Goal: Use online tool/utility: Utilize a website feature to perform a specific function

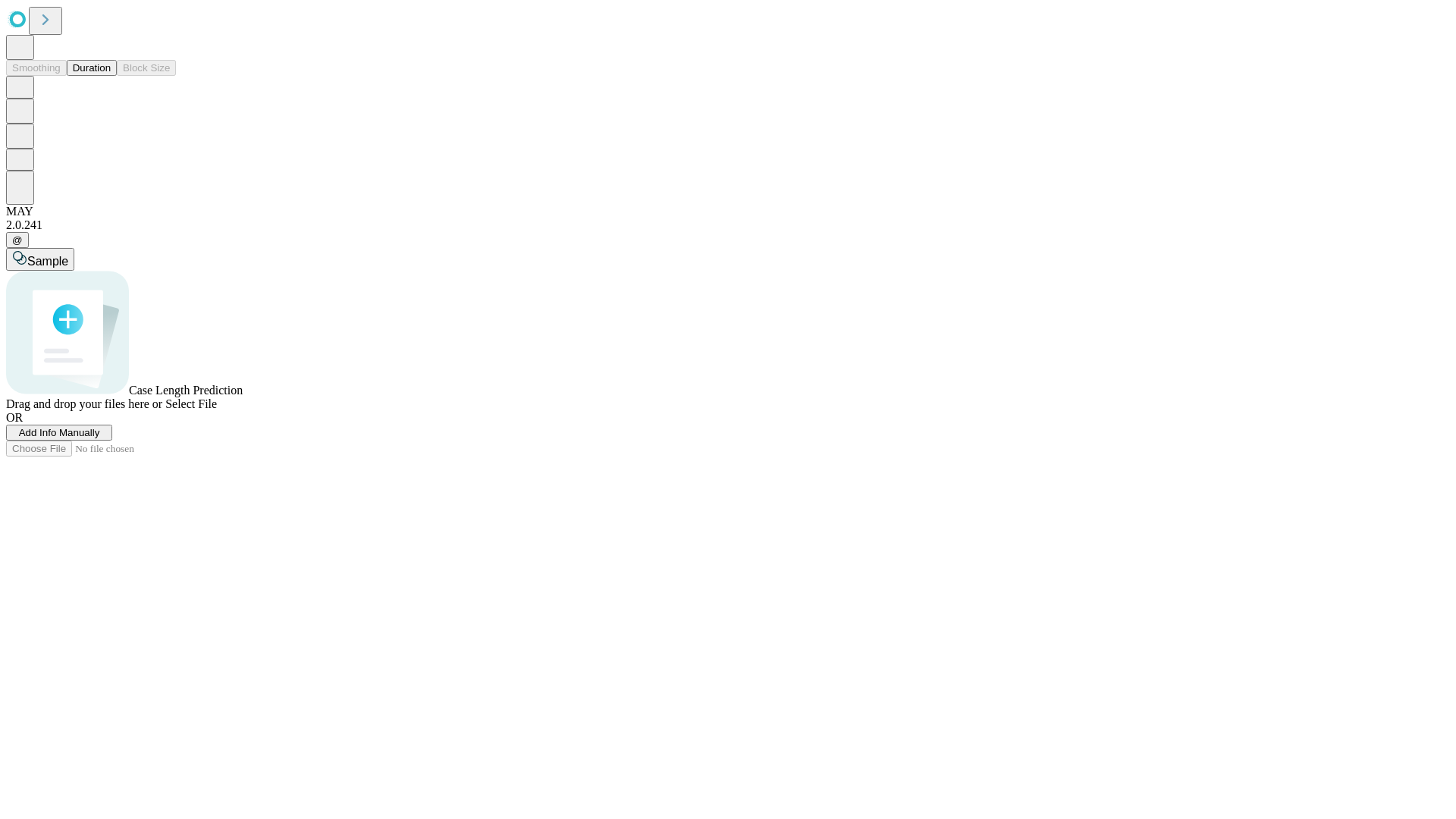
click at [110, 76] on button "Duration" at bounding box center [91, 67] width 50 height 16
click at [217, 410] on span "Select File" at bounding box center [191, 403] width 52 height 13
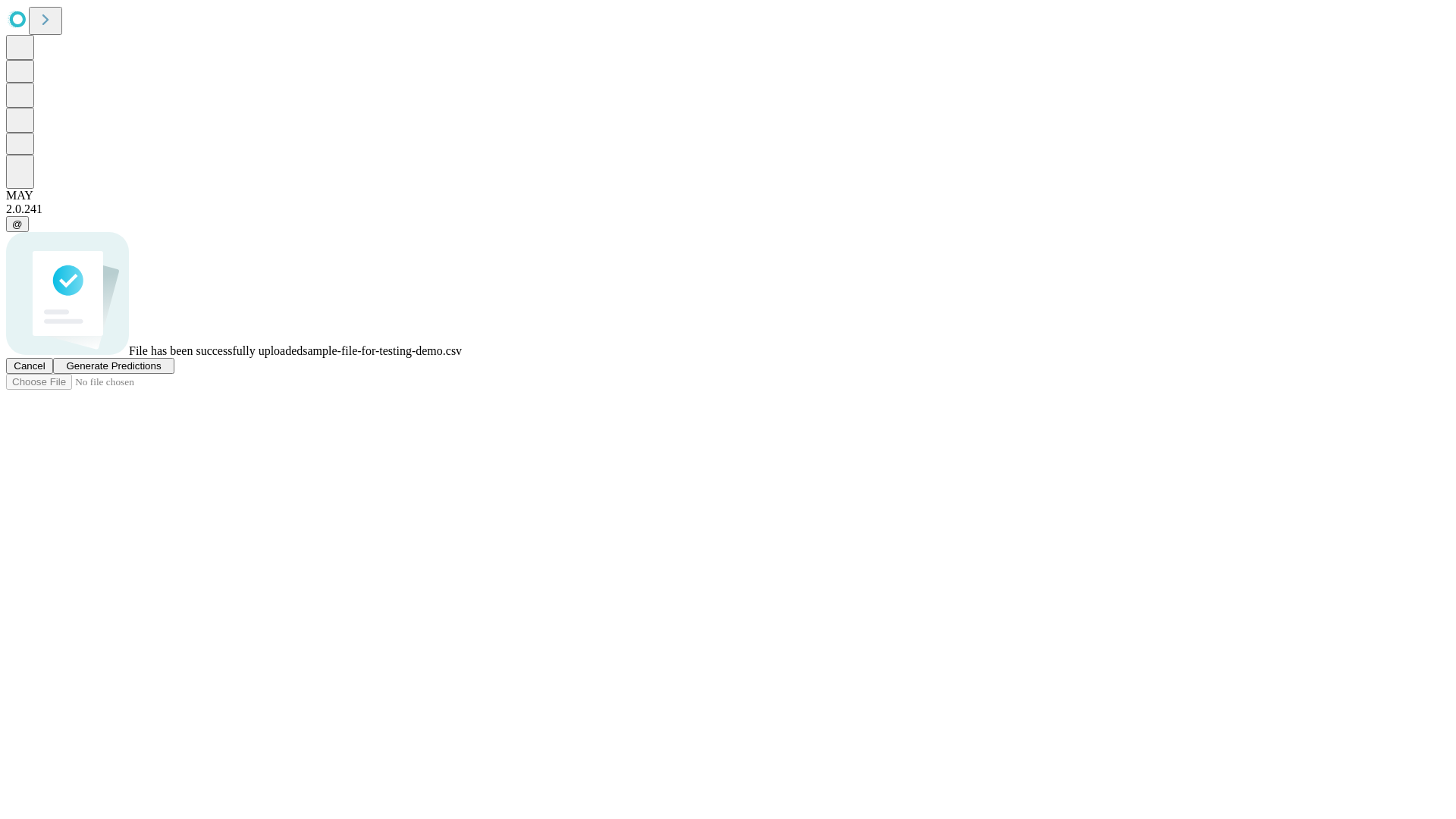
click at [161, 371] on span "Generate Predictions" at bounding box center [113, 366] width 95 height 11
